Goal: Task Accomplishment & Management: Manage account settings

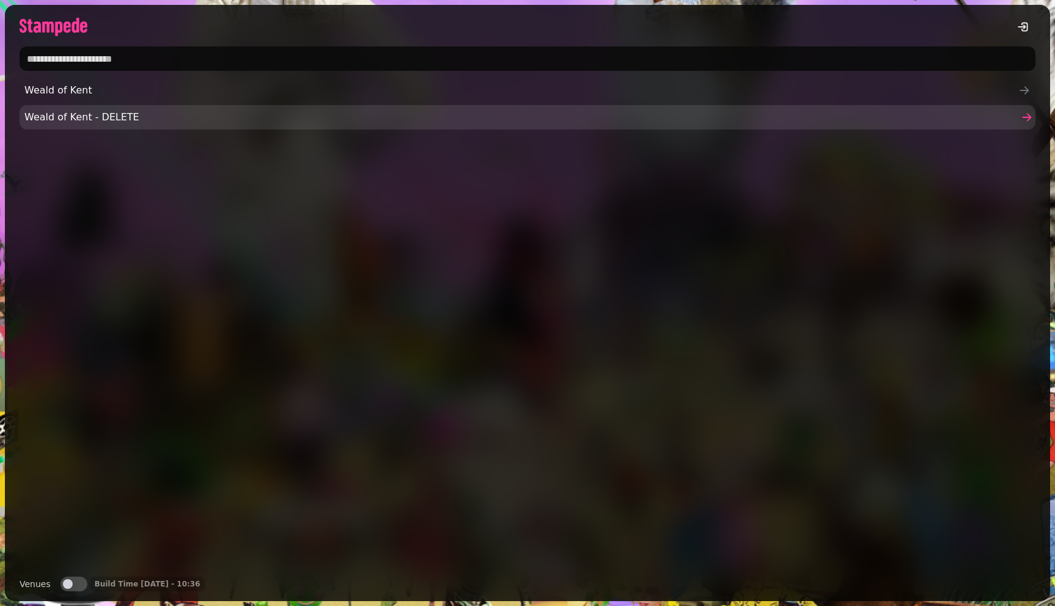
click at [113, 109] on link "Weald of Kent - DELETE" at bounding box center [528, 117] width 1016 height 24
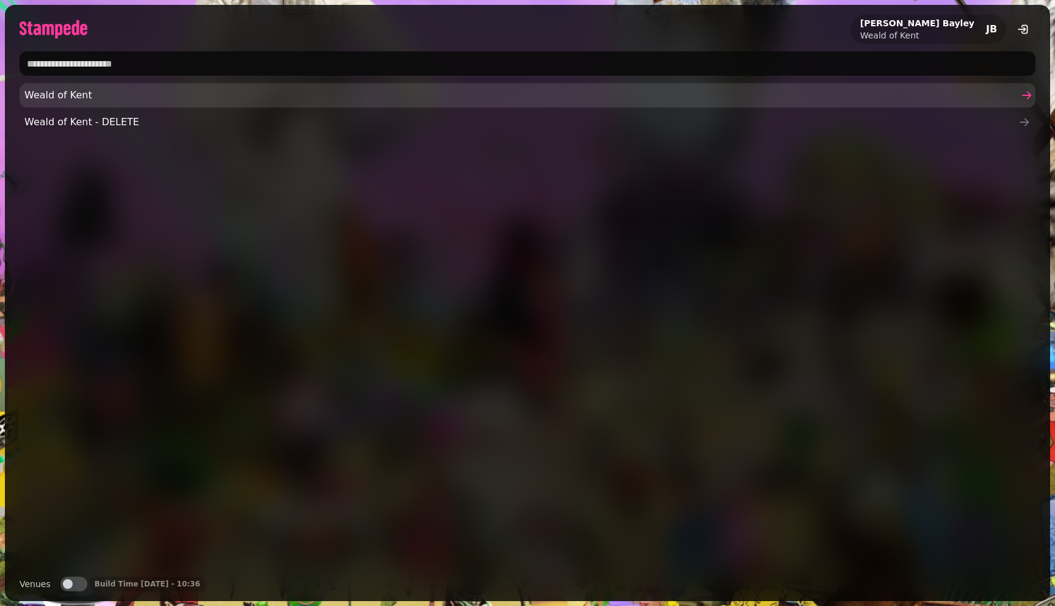
click at [136, 103] on link "Weald of Kent" at bounding box center [528, 95] width 1016 height 24
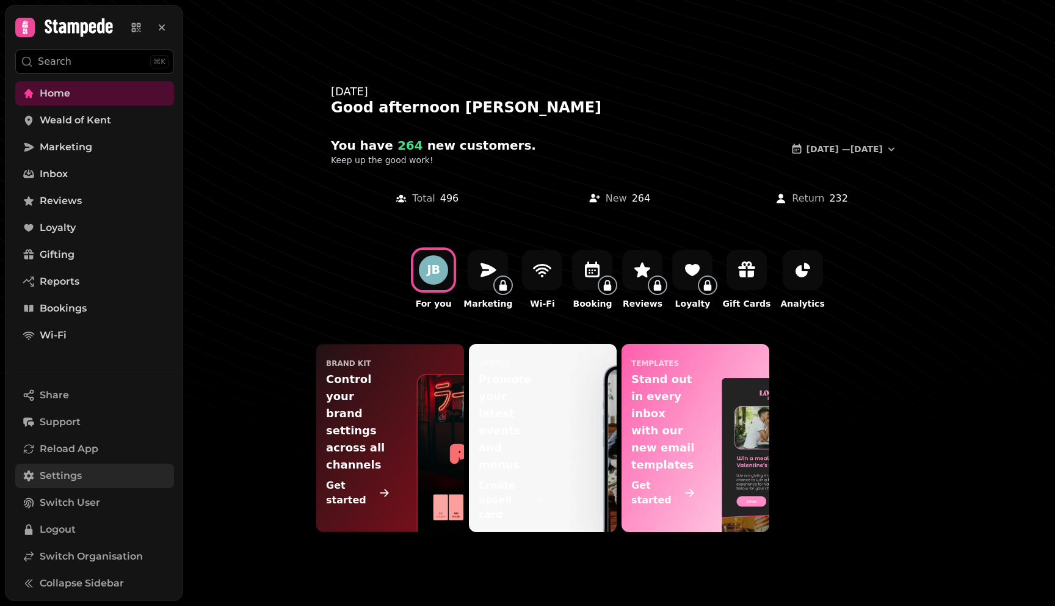
click at [80, 480] on span "Settings" at bounding box center [61, 475] width 42 height 15
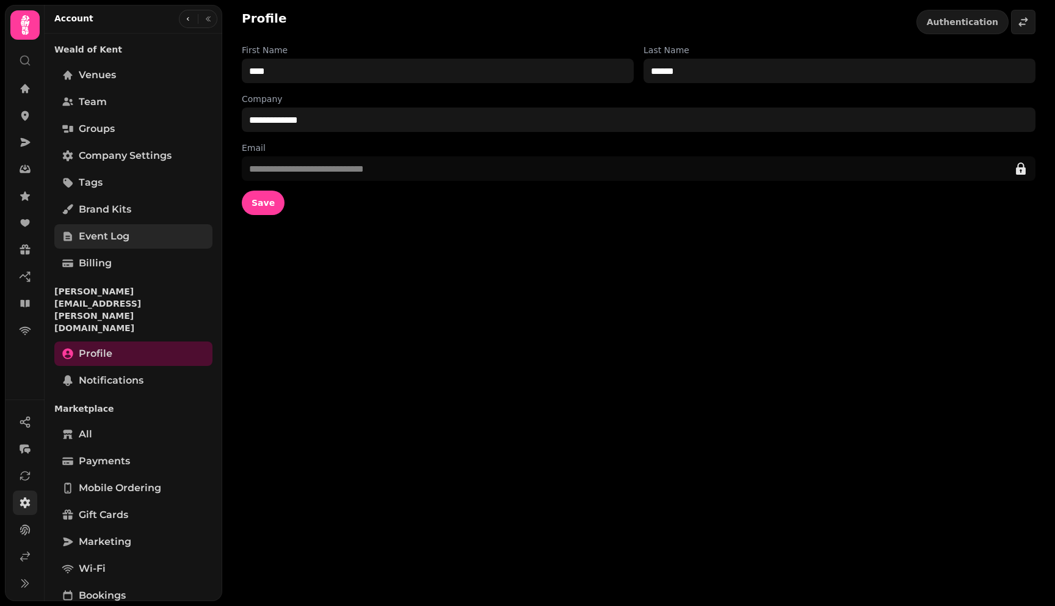
click at [91, 245] on link "Event log" at bounding box center [133, 236] width 158 height 24
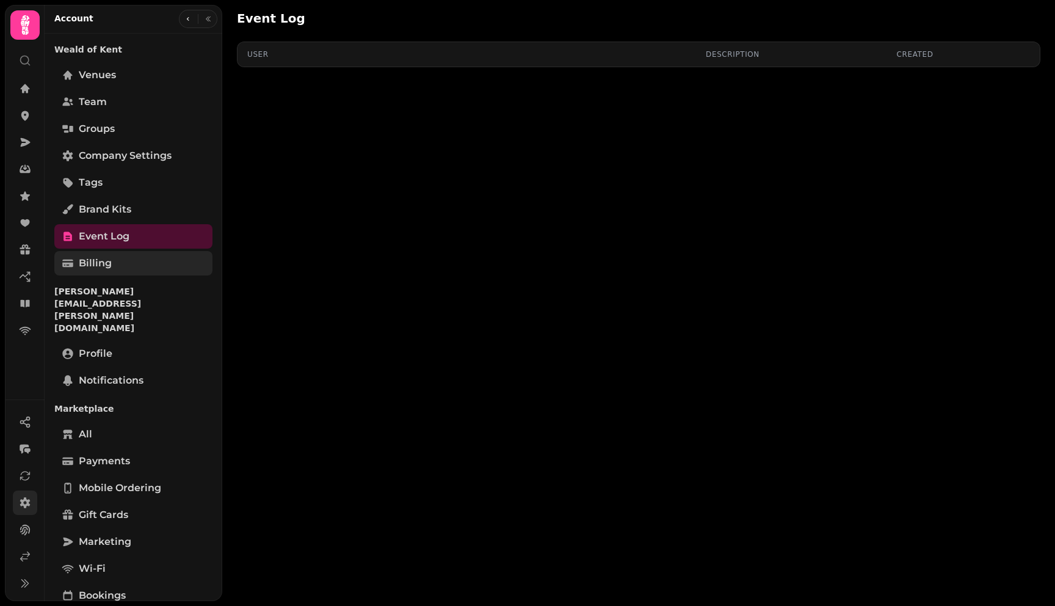
click at [93, 267] on span "Billing" at bounding box center [95, 263] width 33 height 15
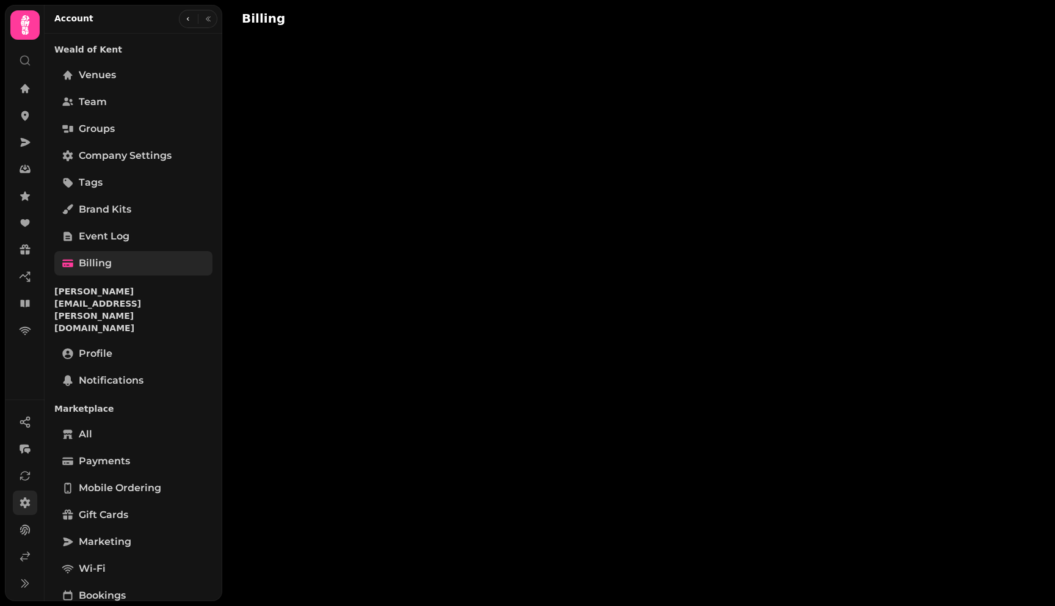
click at [92, 267] on span "Billing" at bounding box center [95, 263] width 33 height 15
click at [105, 245] on link "Event log" at bounding box center [133, 236] width 158 height 24
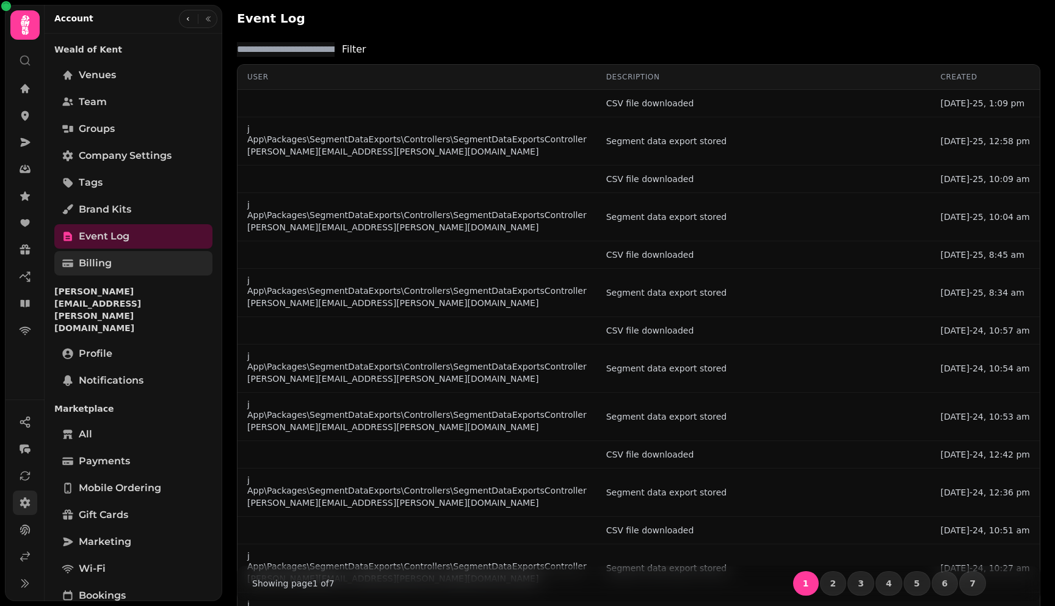
click at [103, 269] on span "Billing" at bounding box center [95, 263] width 33 height 15
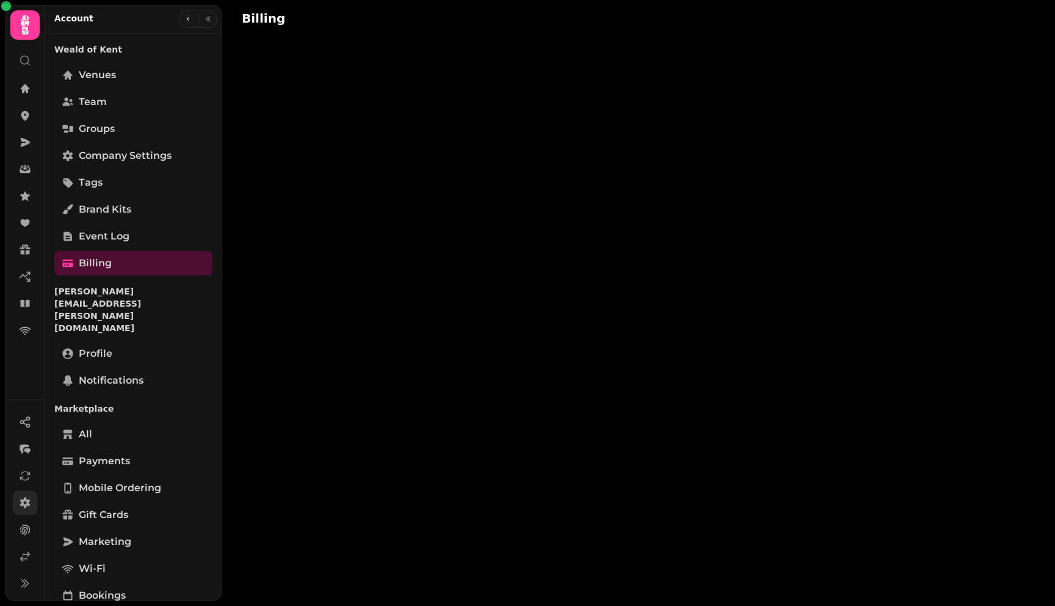
drag, startPoint x: 124, startPoint y: 241, endPoint x: 121, endPoint y: 249, distance: 8.5
click at [124, 241] on span "Event log" at bounding box center [104, 236] width 51 height 15
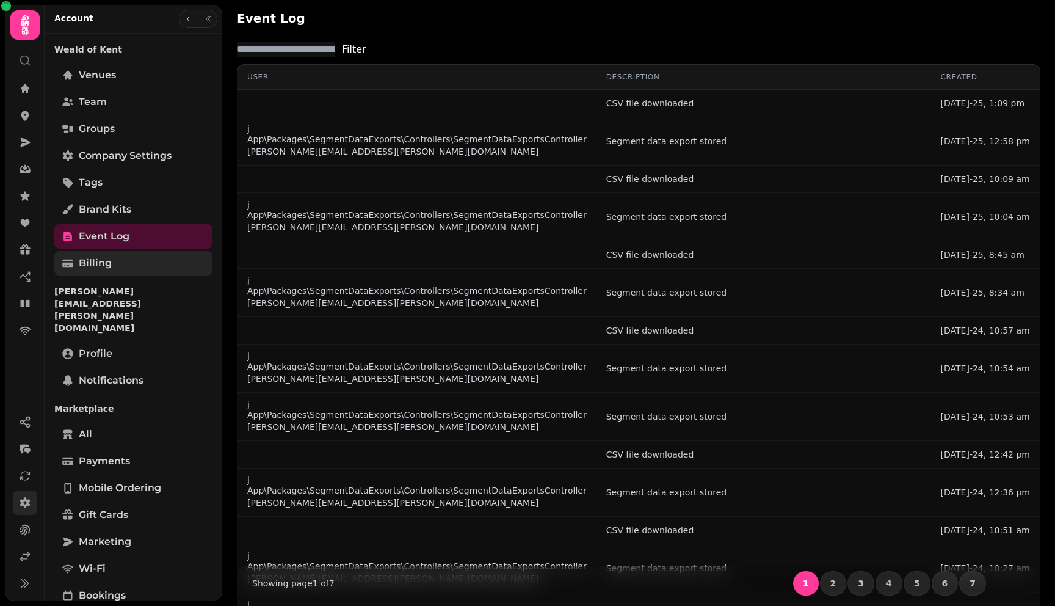
click at [118, 261] on link "Billing" at bounding box center [133, 263] width 158 height 24
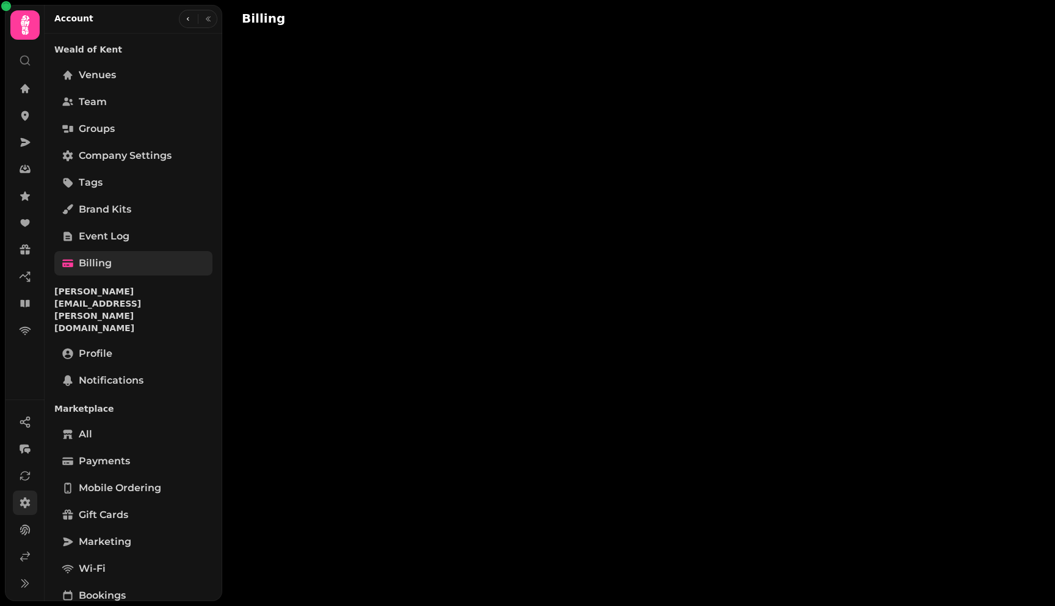
click at [136, 260] on link "Billing" at bounding box center [133, 263] width 158 height 24
click at [134, 260] on link "Billing" at bounding box center [133, 263] width 158 height 24
